Goal: Task Accomplishment & Management: Use online tool/utility

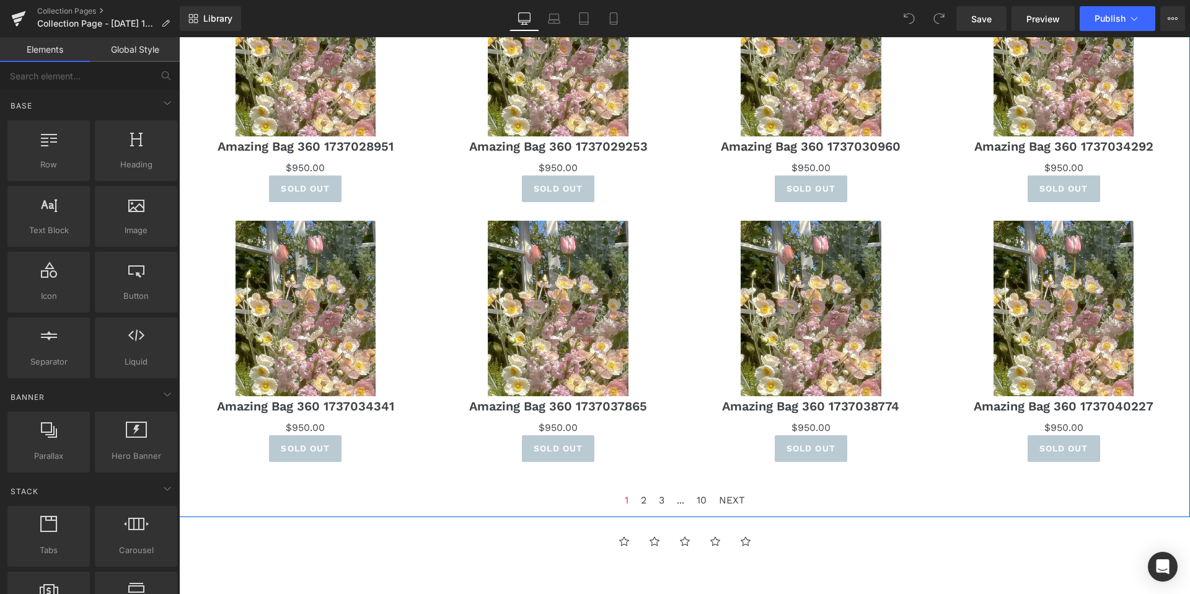
scroll to position [640, 0]
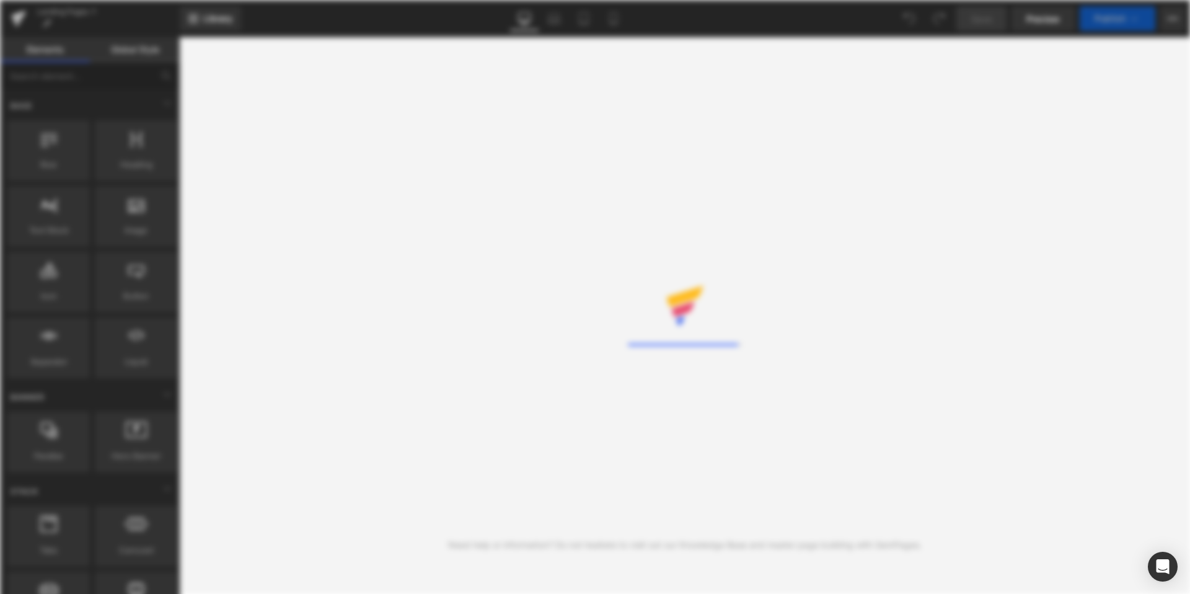
click at [24, 20] on icon at bounding box center [18, 18] width 15 height 31
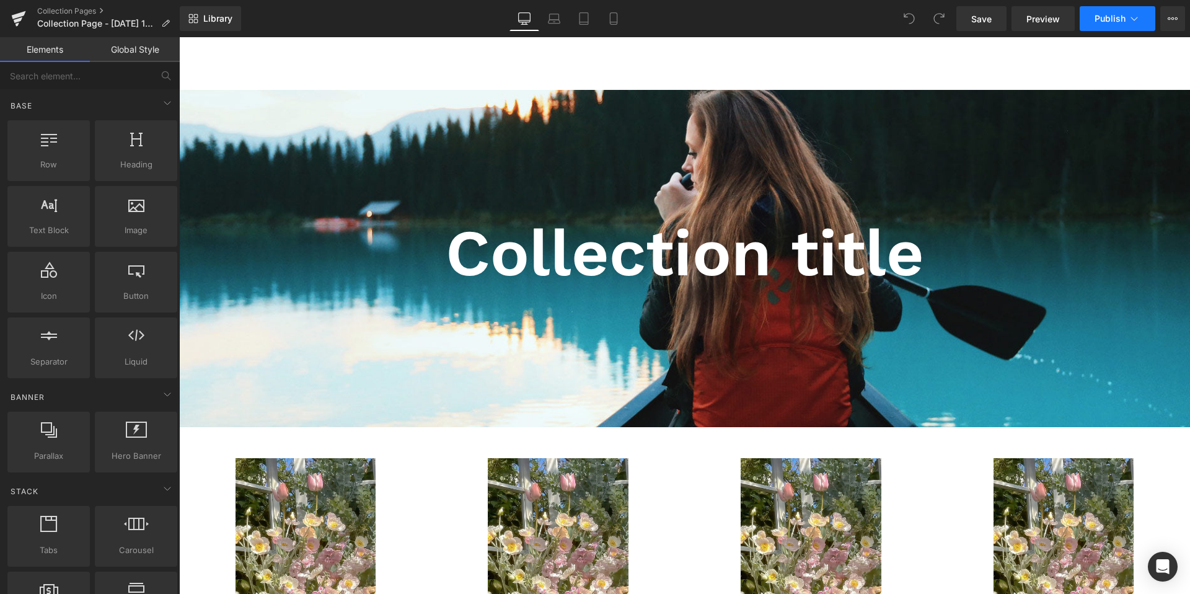
click at [1114, 23] on span "Publish" at bounding box center [1109, 19] width 31 height 10
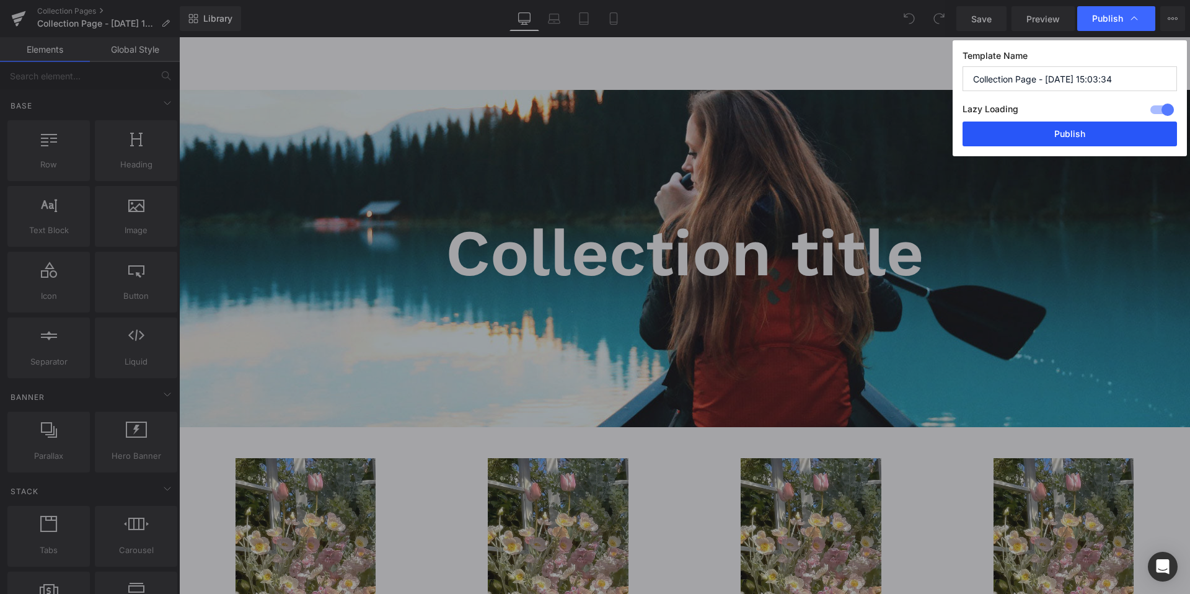
click at [1026, 139] on button "Publish" at bounding box center [1069, 133] width 214 height 25
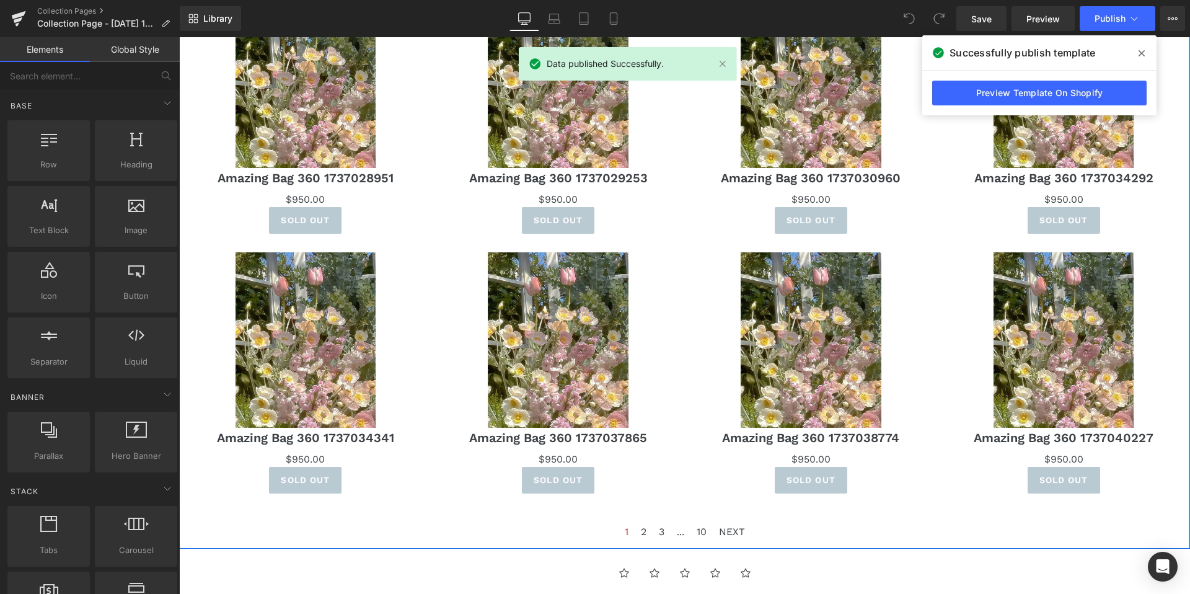
scroll to position [457, 0]
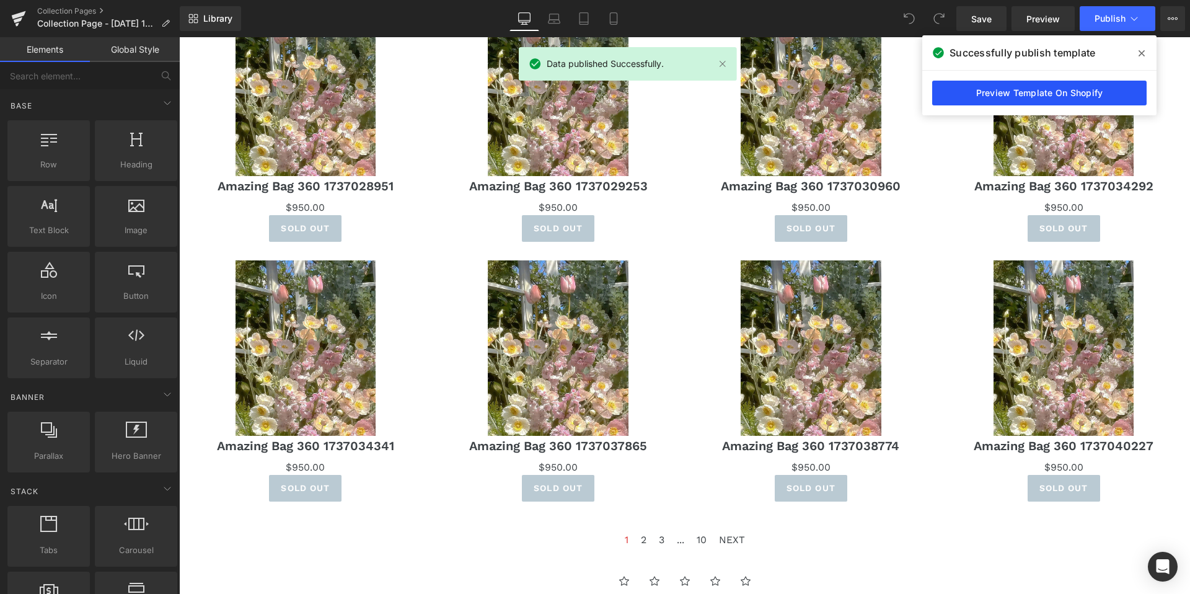
click at [955, 92] on link "Preview Template On Shopify" at bounding box center [1039, 93] width 214 height 25
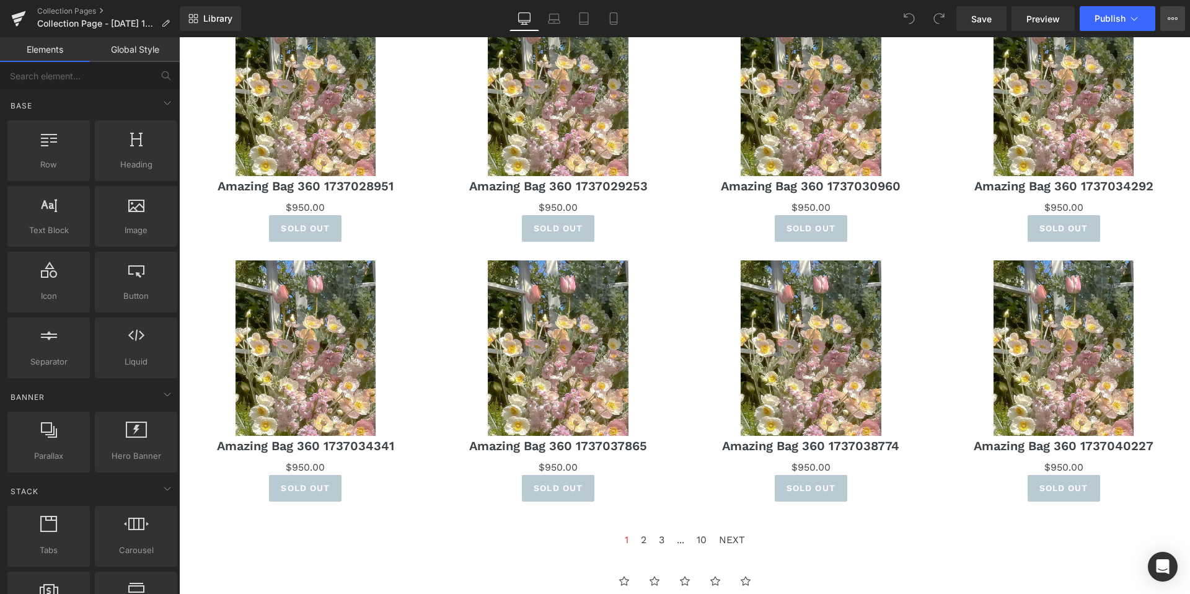
click at [1172, 20] on icon at bounding box center [1172, 18] width 3 height 2
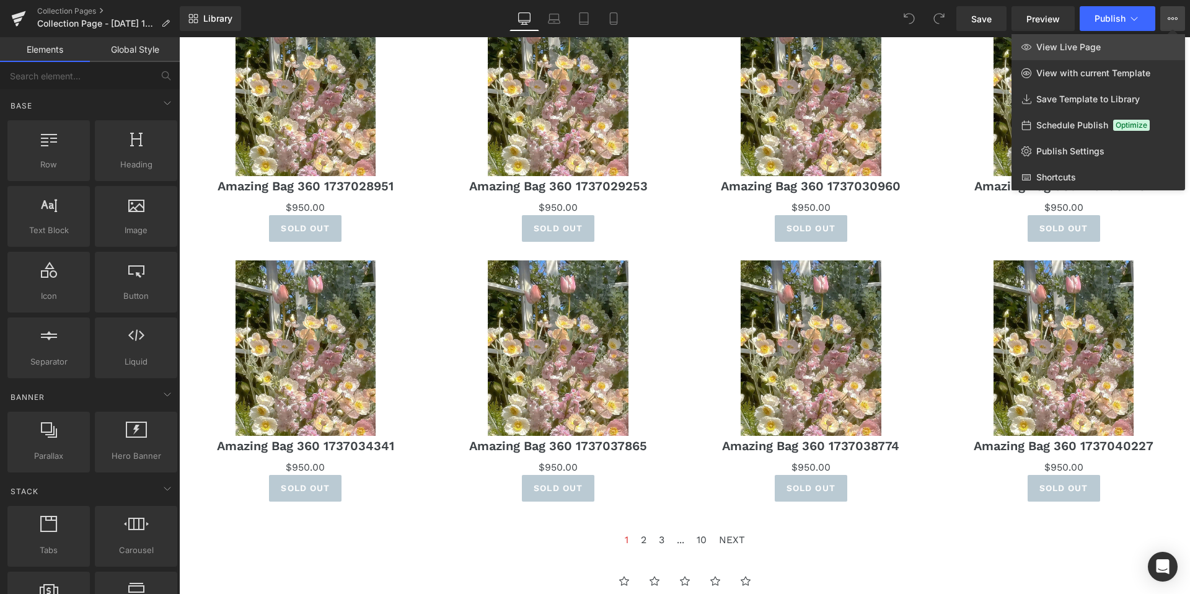
click at [1092, 52] on span "View Live Page" at bounding box center [1068, 47] width 64 height 11
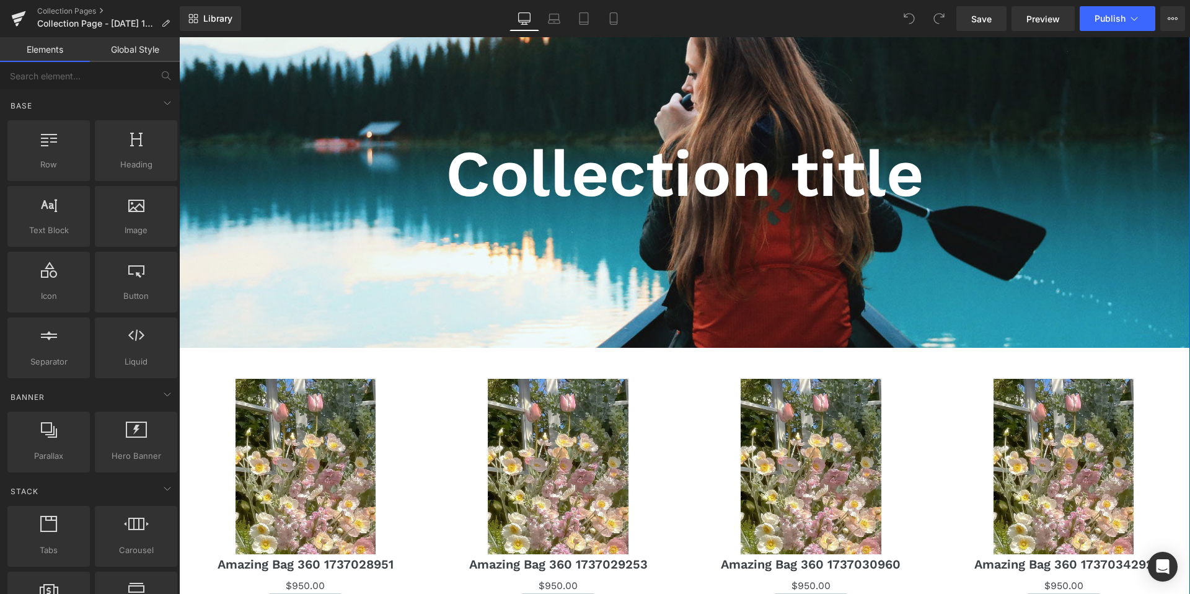
scroll to position [77, 0]
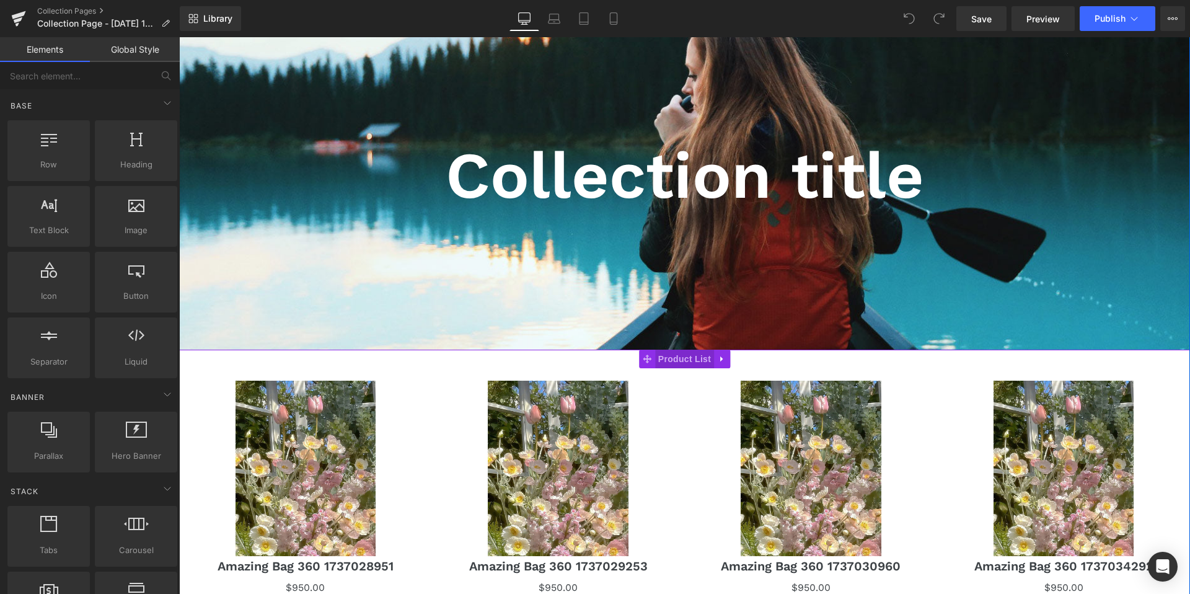
click at [682, 354] on span "Product List" at bounding box center [684, 358] width 59 height 19
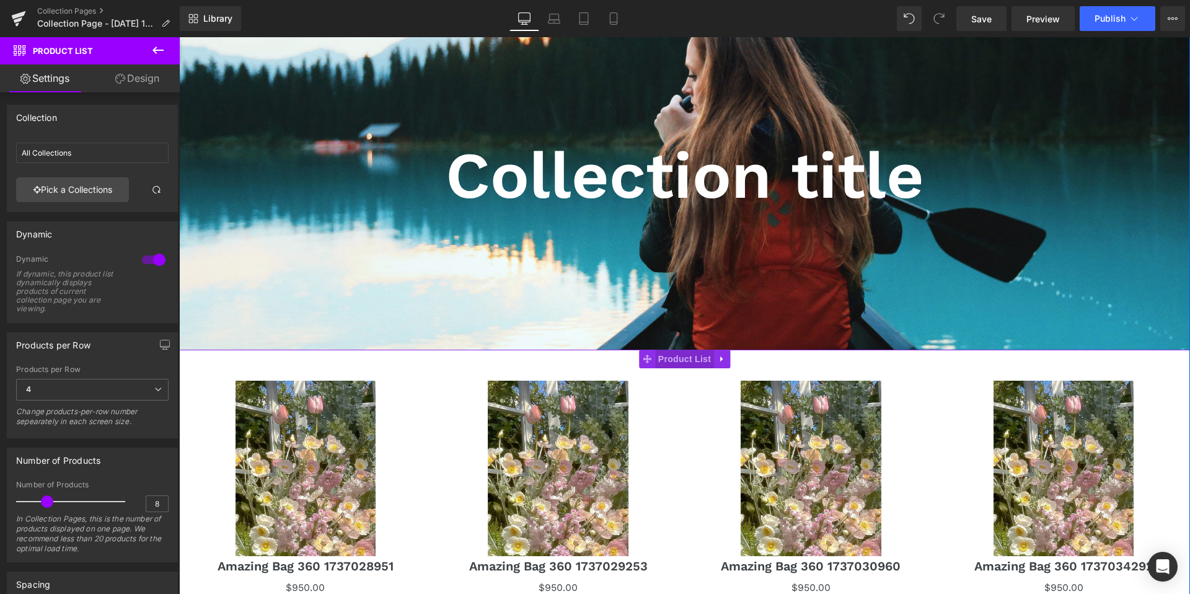
click at [678, 354] on span "Product List" at bounding box center [684, 358] width 59 height 19
click at [722, 359] on icon at bounding box center [721, 358] width 9 height 9
click at [733, 362] on icon at bounding box center [730, 358] width 9 height 9
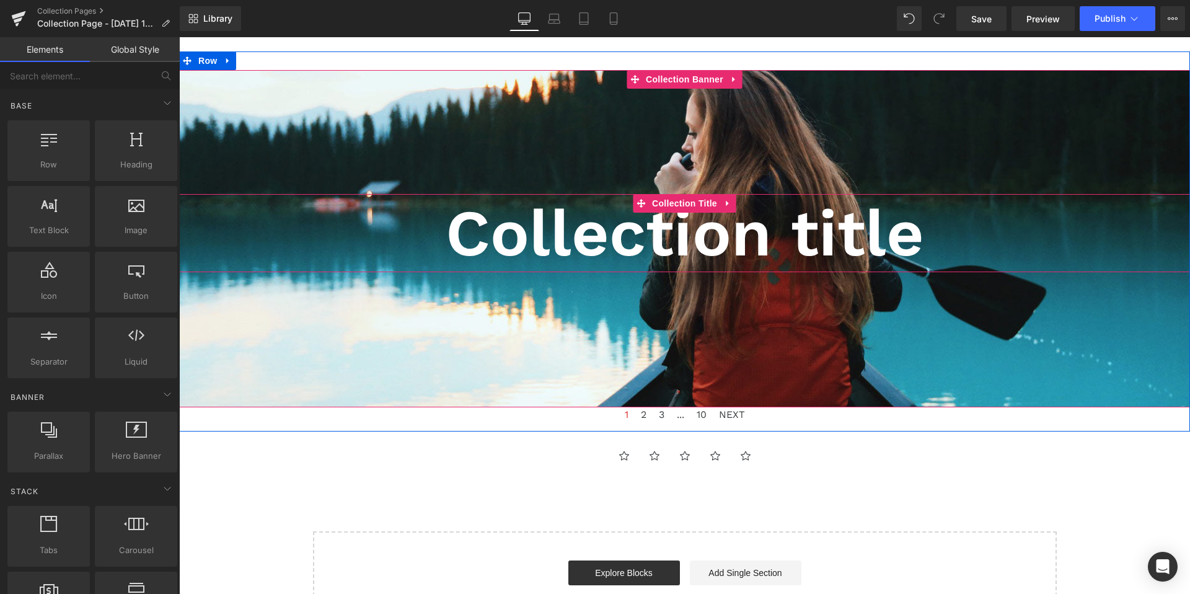
scroll to position [0, 0]
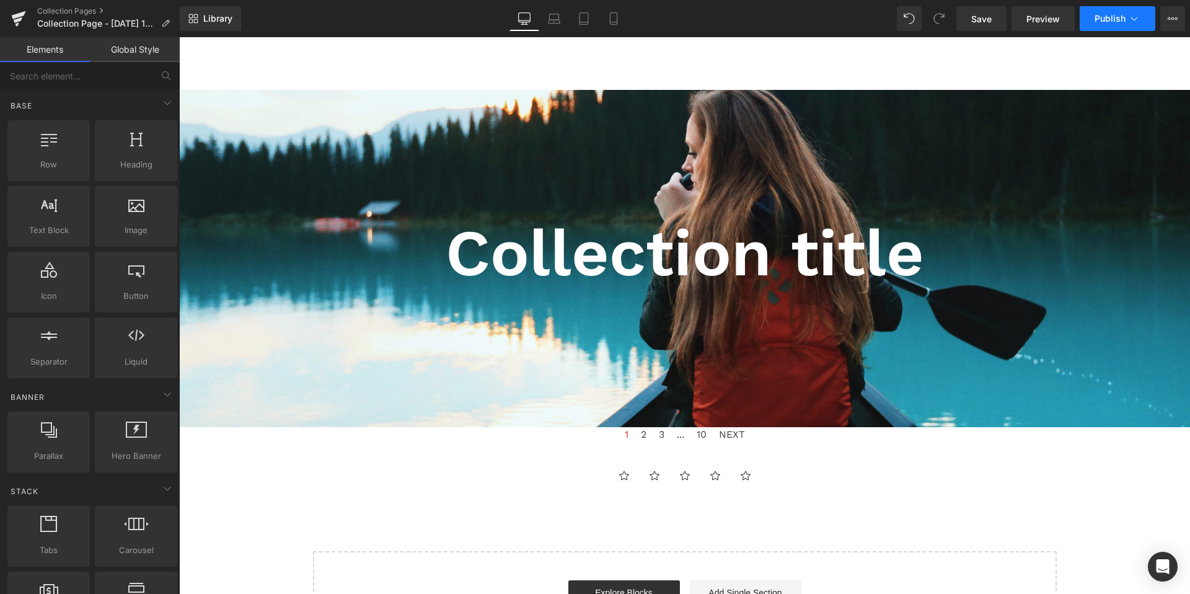
click at [1110, 20] on span "Publish" at bounding box center [1109, 19] width 31 height 10
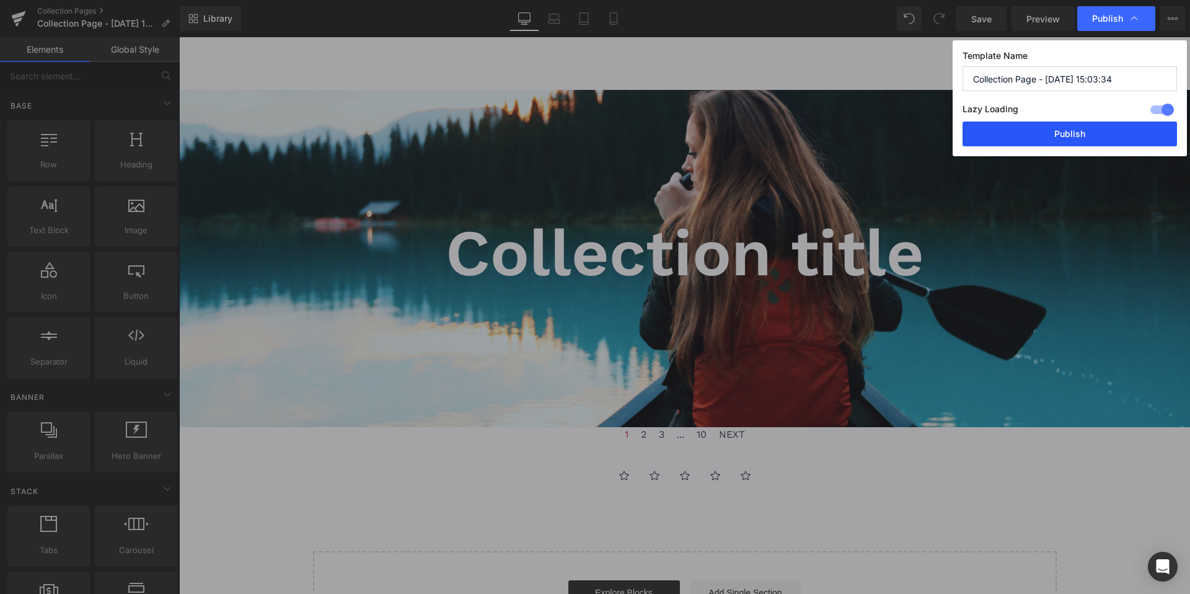
click at [1027, 131] on button "Publish" at bounding box center [1069, 133] width 214 height 25
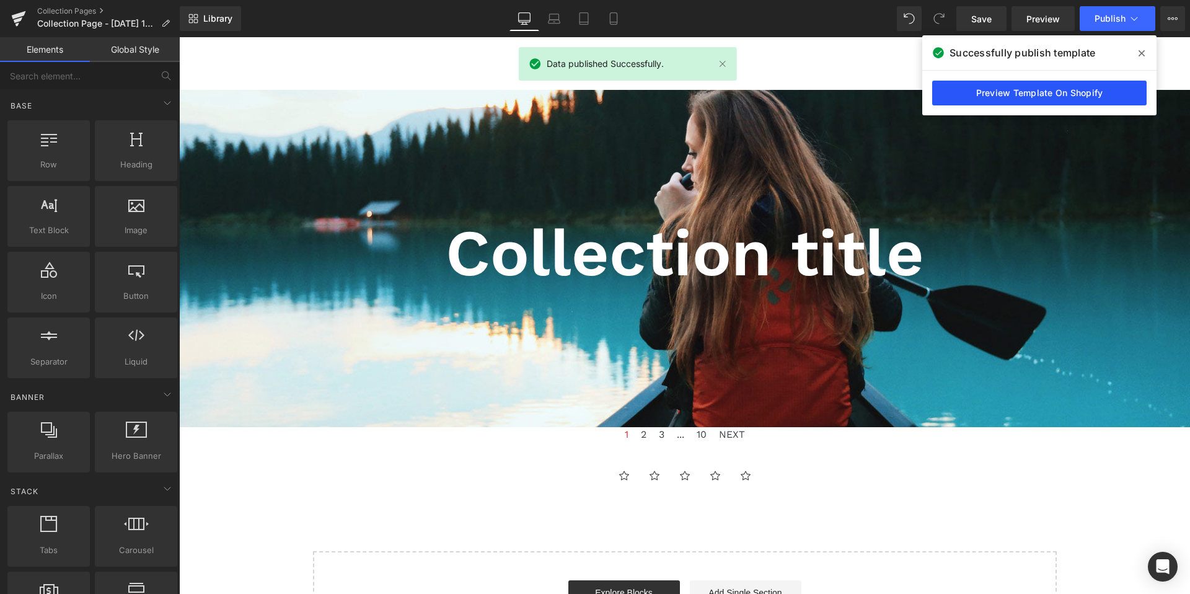
click at [1054, 99] on link "Preview Template On Shopify" at bounding box center [1039, 93] width 214 height 25
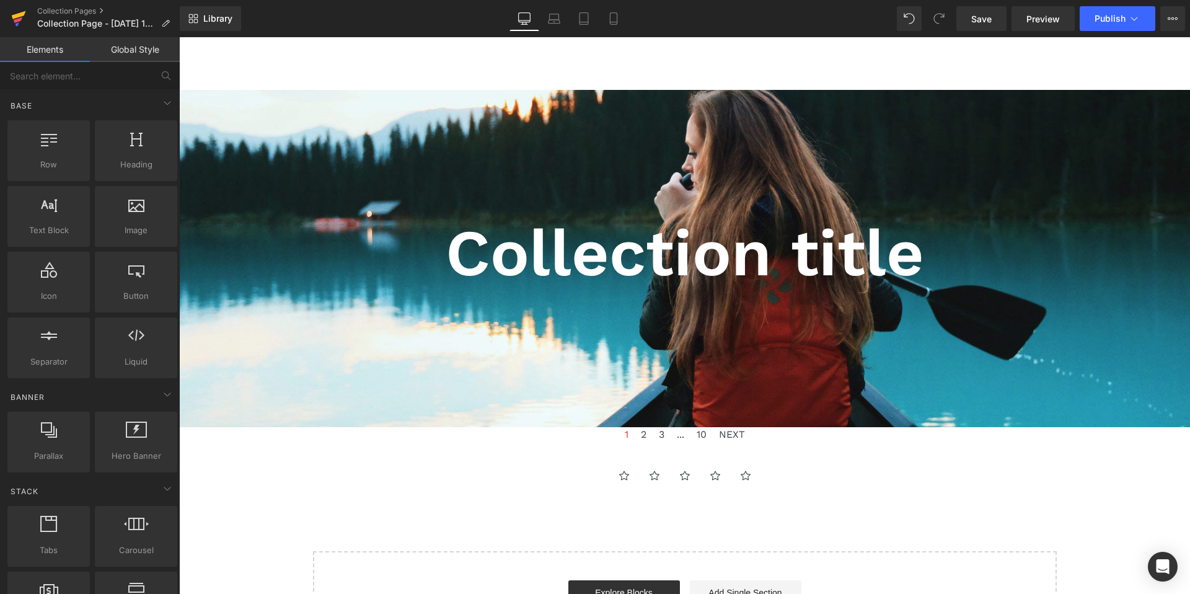
click at [11, 14] on icon at bounding box center [18, 18] width 15 height 31
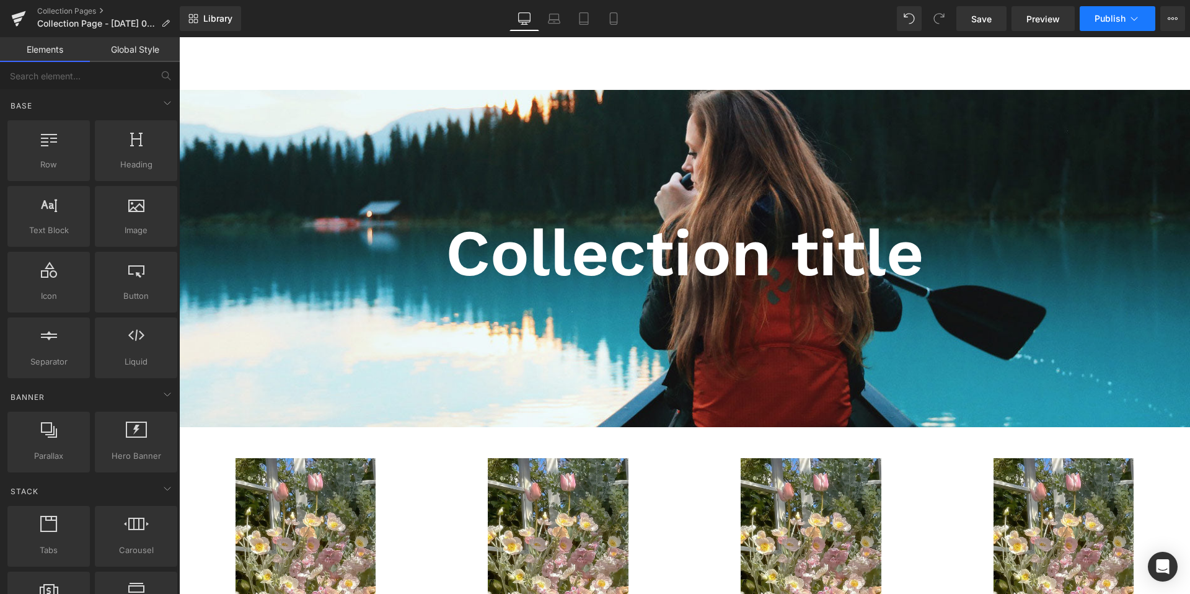
click at [1097, 21] on span "Publish" at bounding box center [1109, 19] width 31 height 10
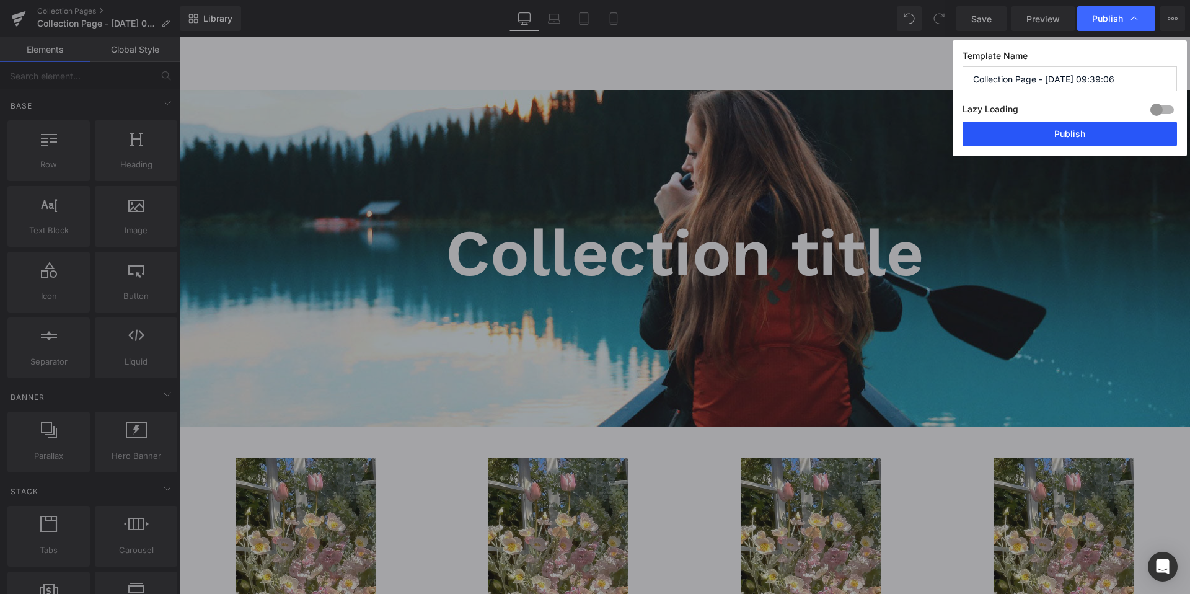
click at [1002, 139] on button "Publish" at bounding box center [1069, 133] width 214 height 25
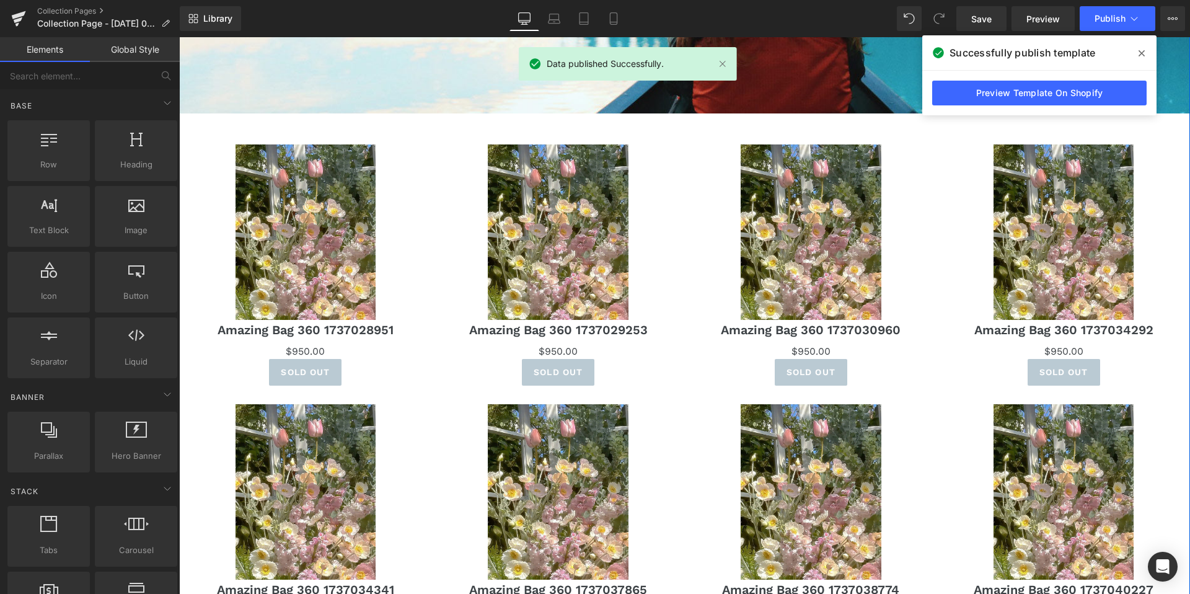
scroll to position [327, 0]
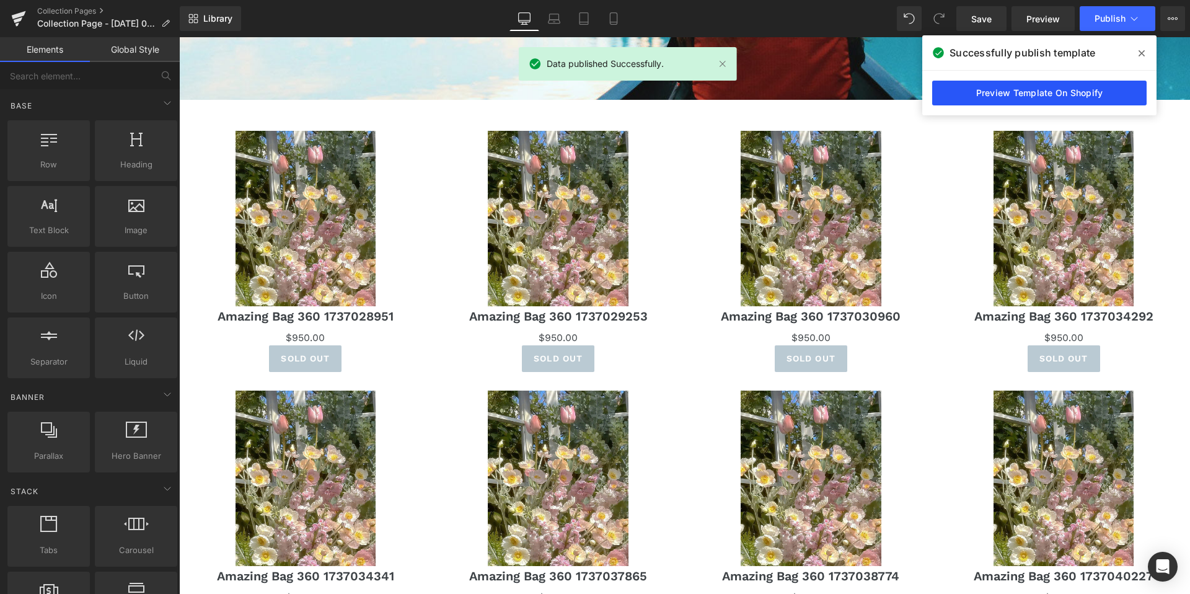
click at [962, 99] on link "Preview Template On Shopify" at bounding box center [1039, 93] width 214 height 25
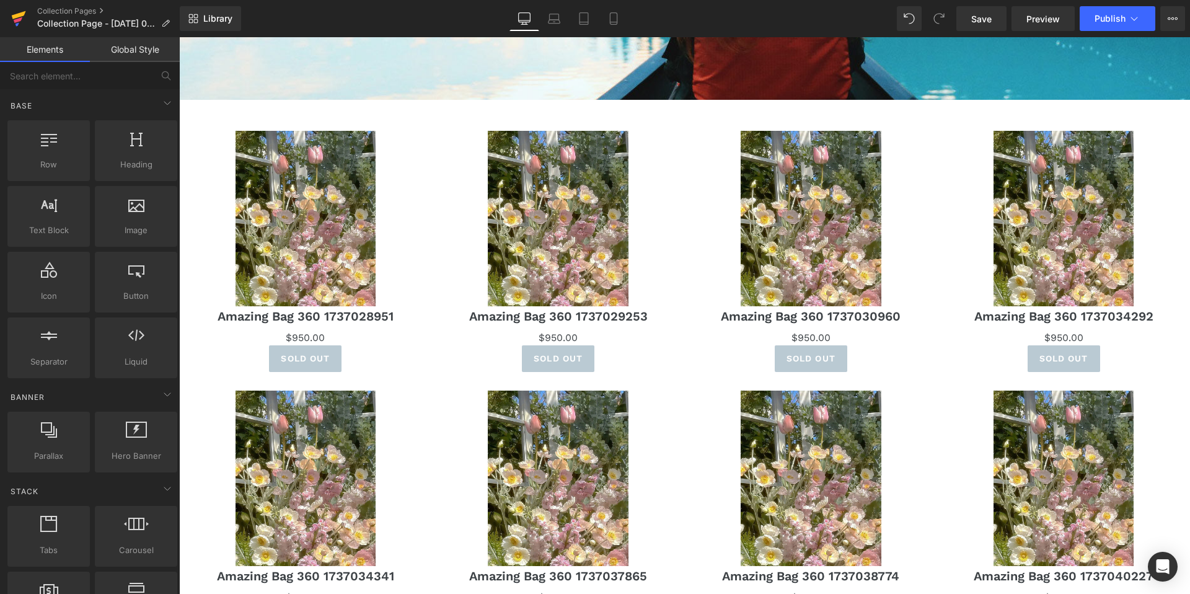
click at [17, 24] on icon at bounding box center [17, 24] width 4 height 4
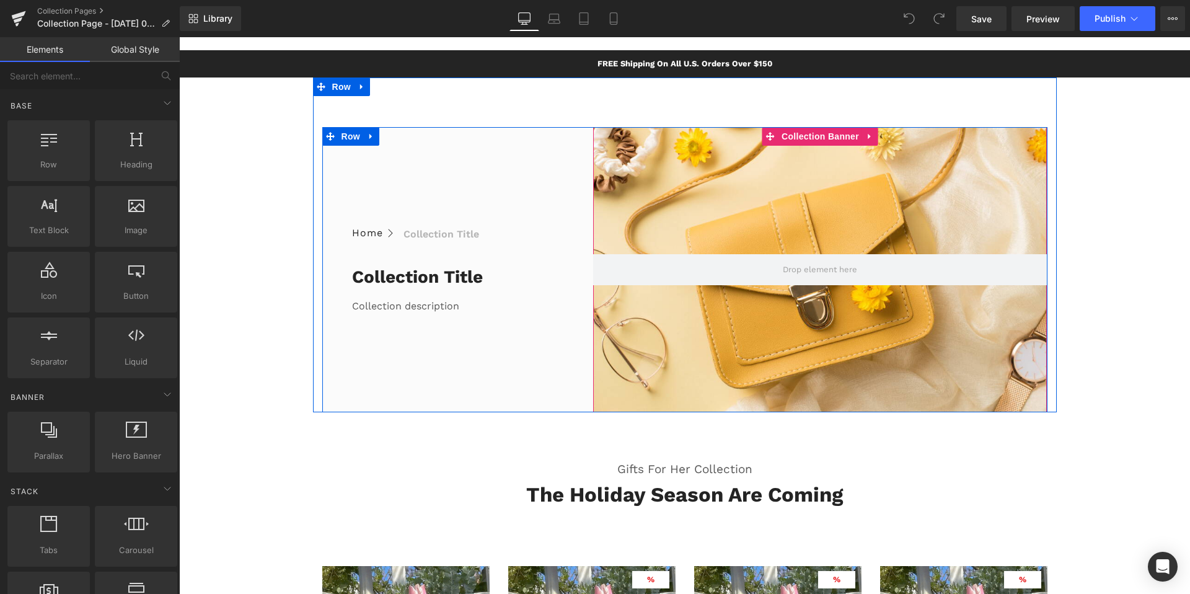
scroll to position [14, 0]
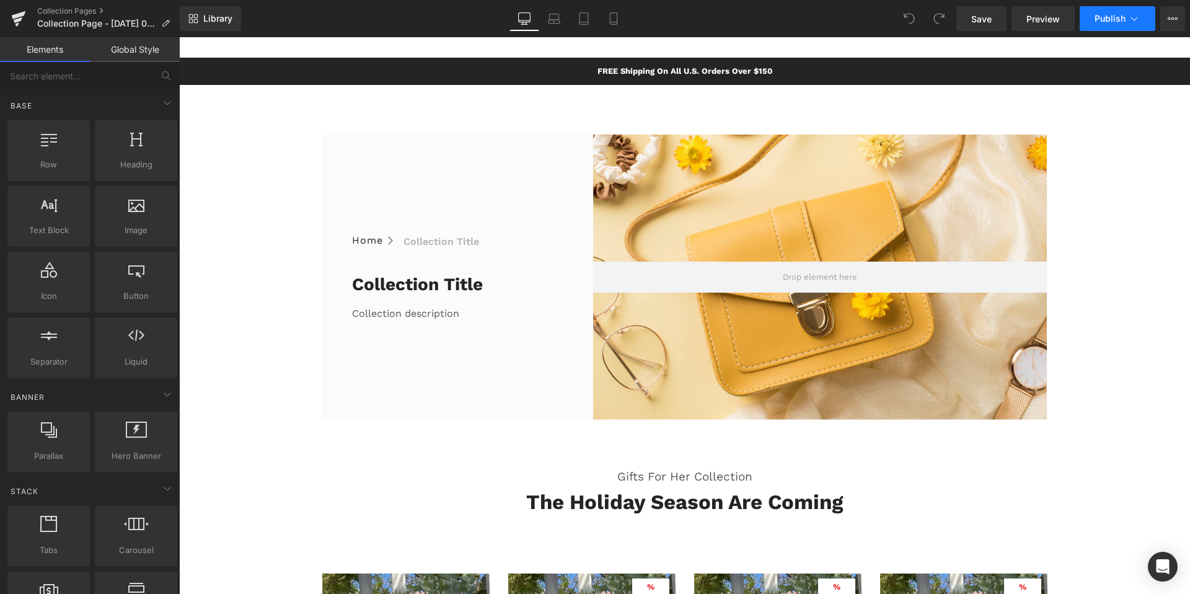
click at [1104, 14] on span "Publish" at bounding box center [1109, 19] width 31 height 10
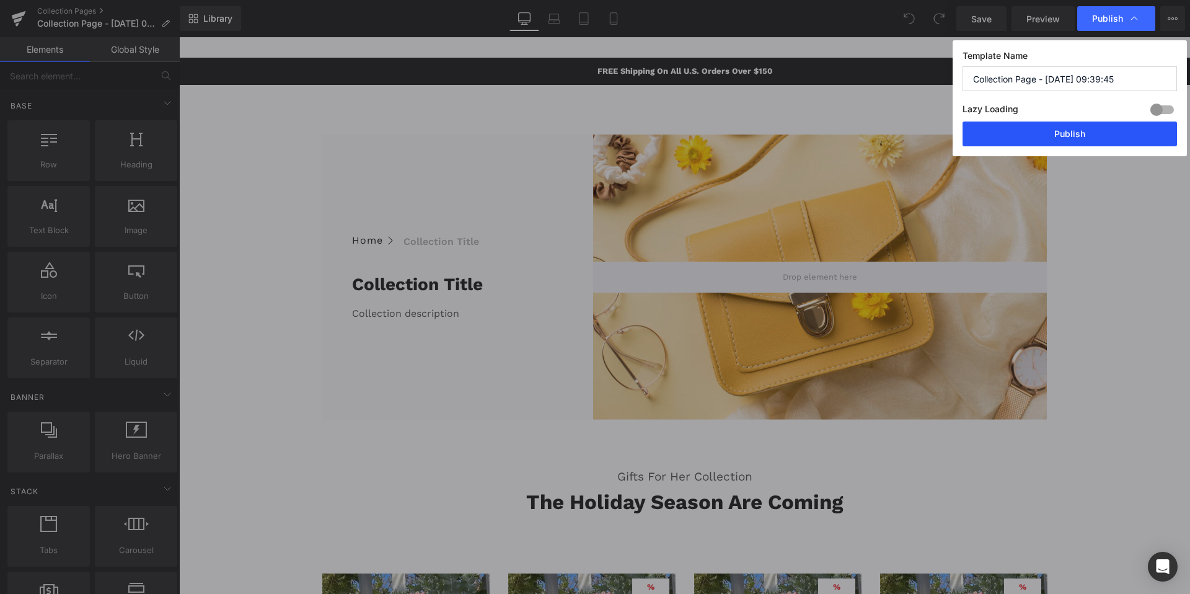
click at [1012, 136] on button "Publish" at bounding box center [1069, 133] width 214 height 25
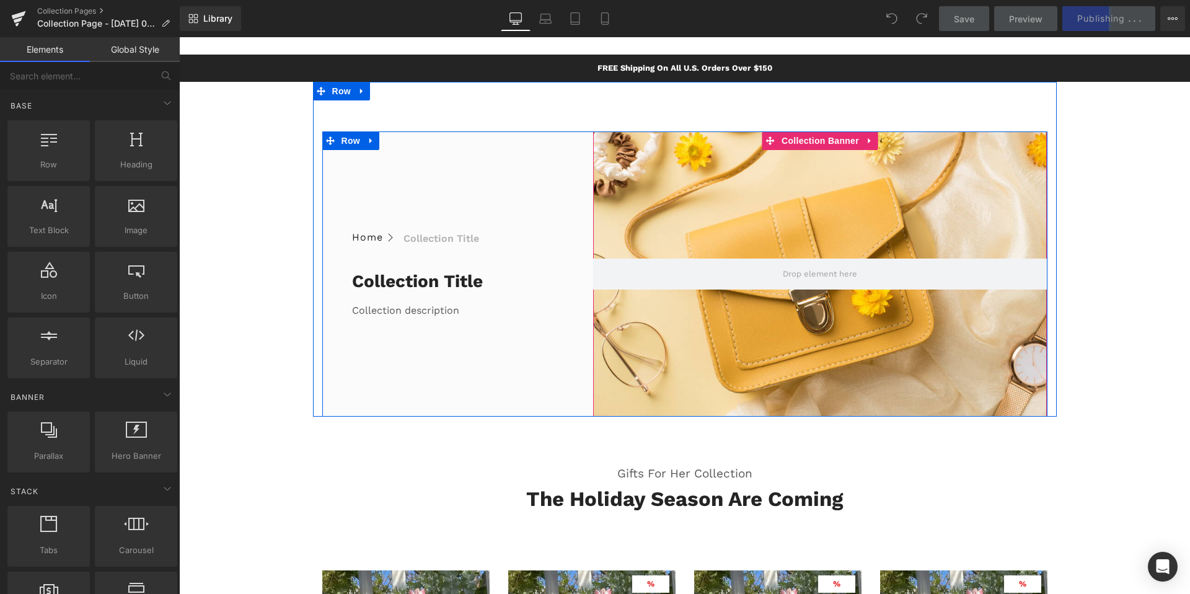
scroll to position [0, 0]
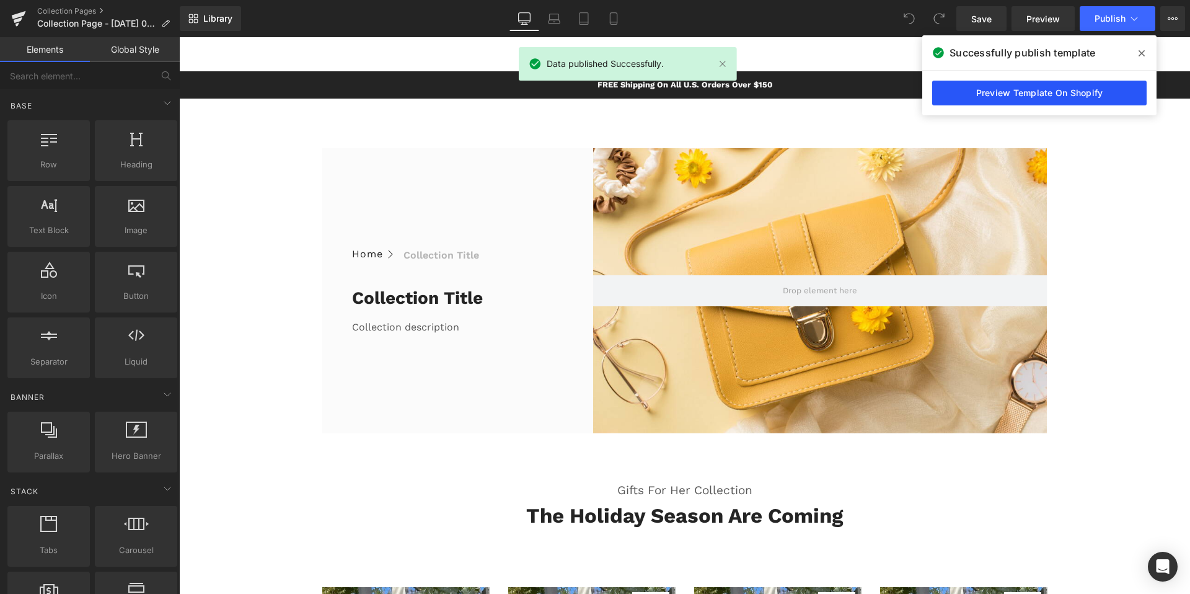
click at [1105, 96] on link "Preview Template On Shopify" at bounding box center [1039, 93] width 214 height 25
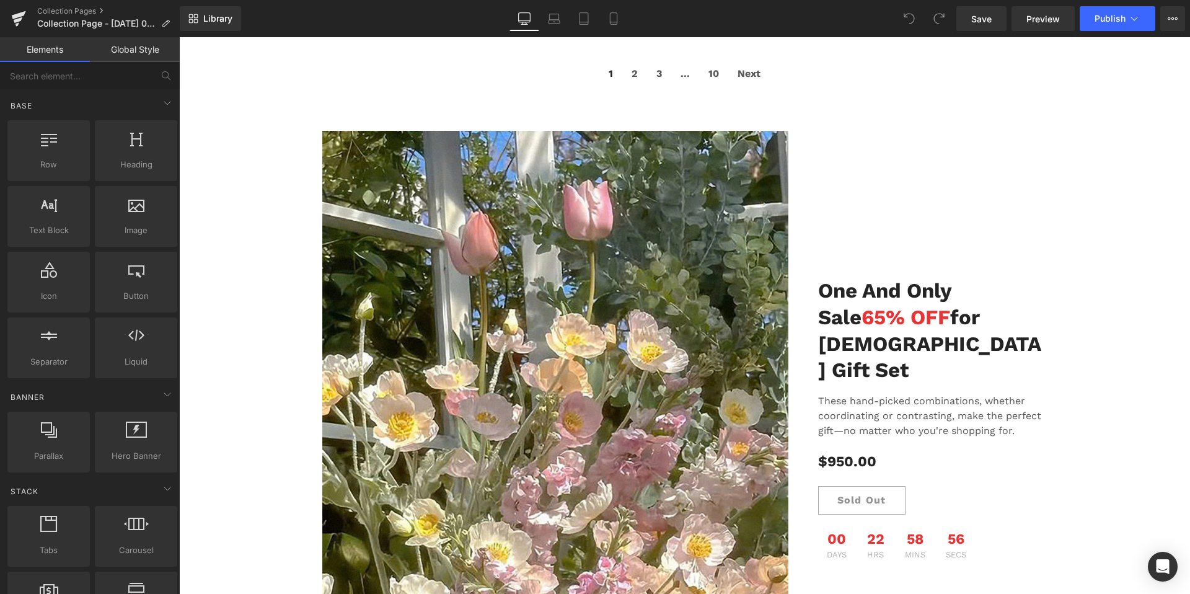
scroll to position [1051, 0]
